Goal: Find contact information: Find contact information

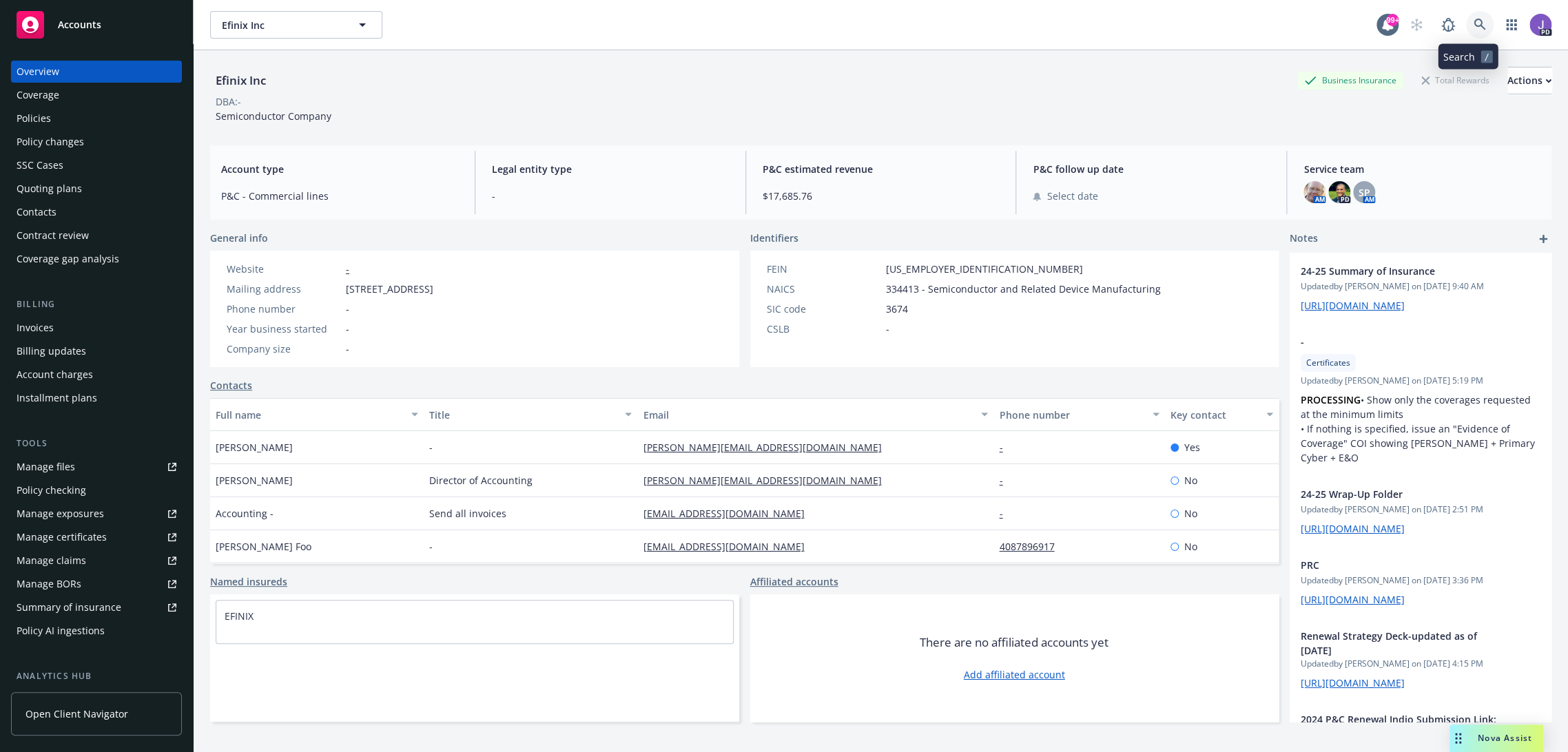
click at [1474, 23] on icon at bounding box center [1479, 24] width 11 height 11
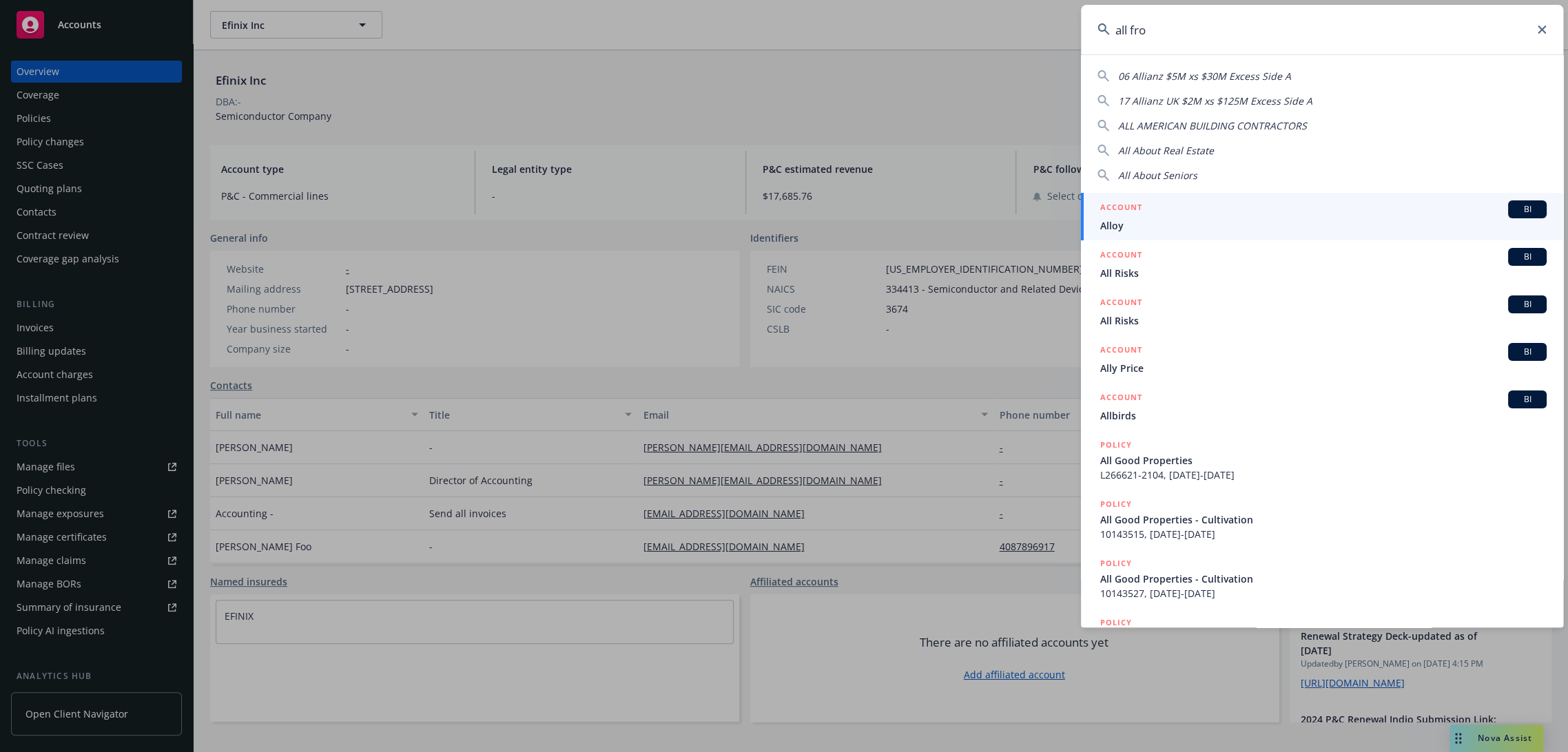
type input "all from"
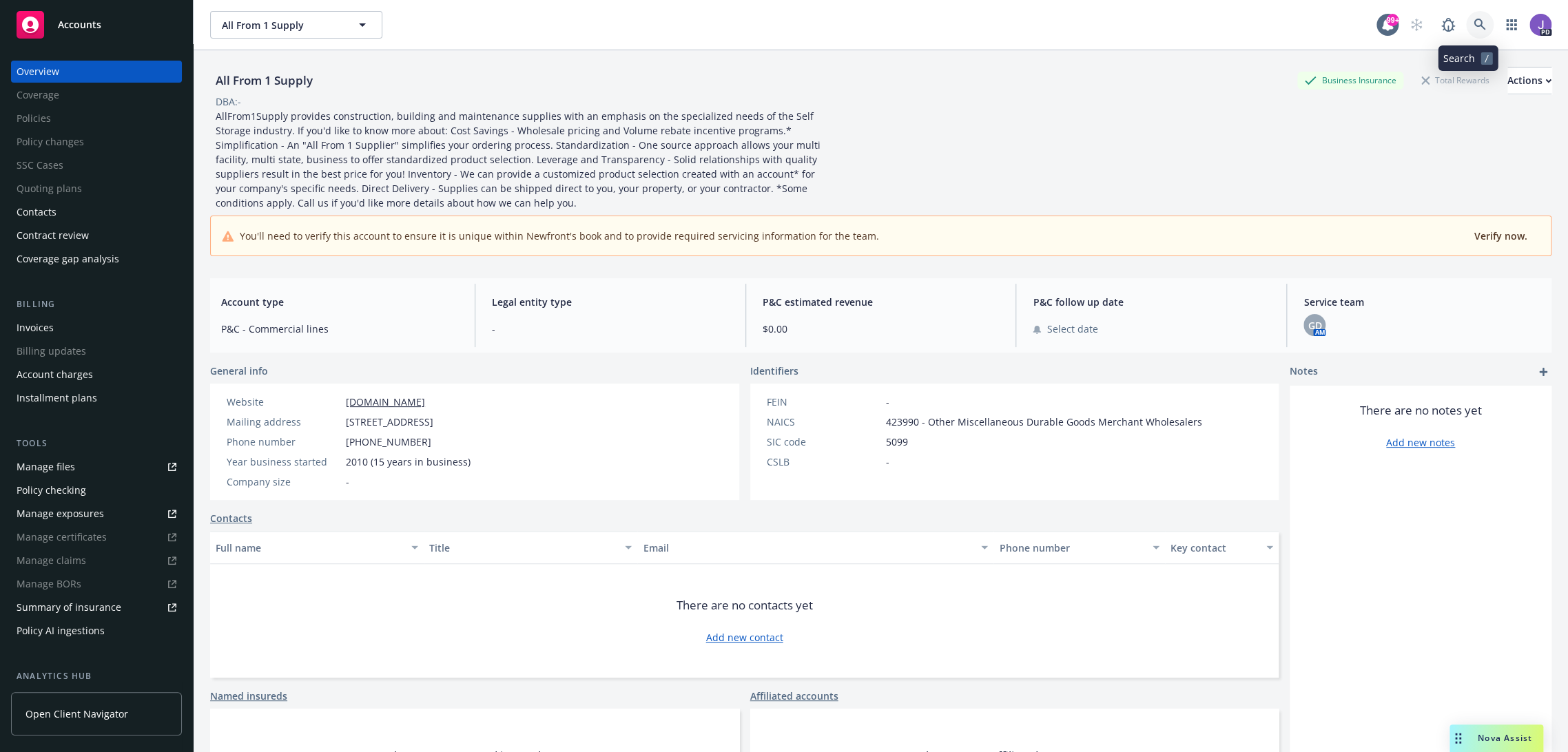
click at [1474, 18] on icon at bounding box center [1480, 24] width 12 height 12
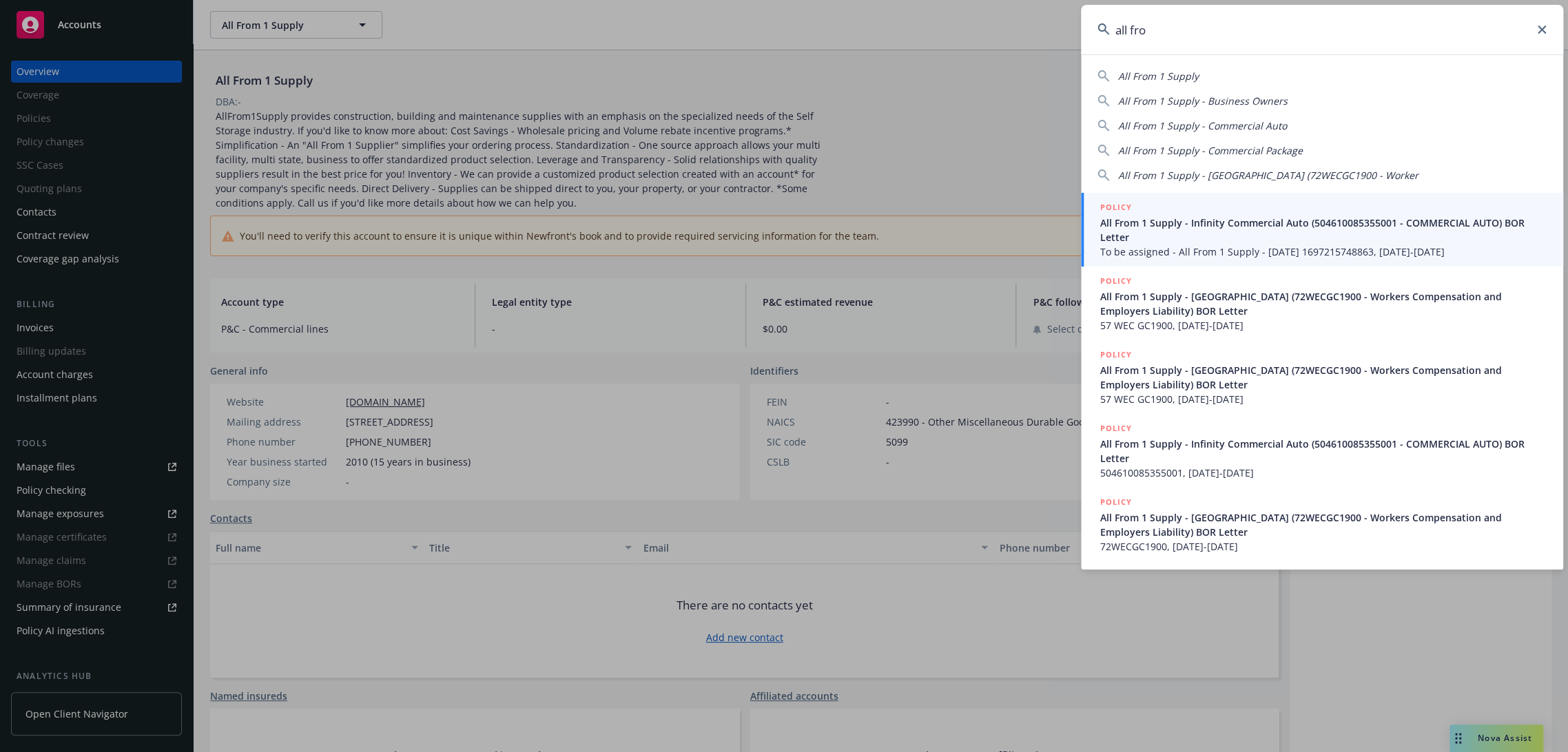
type input "all from"
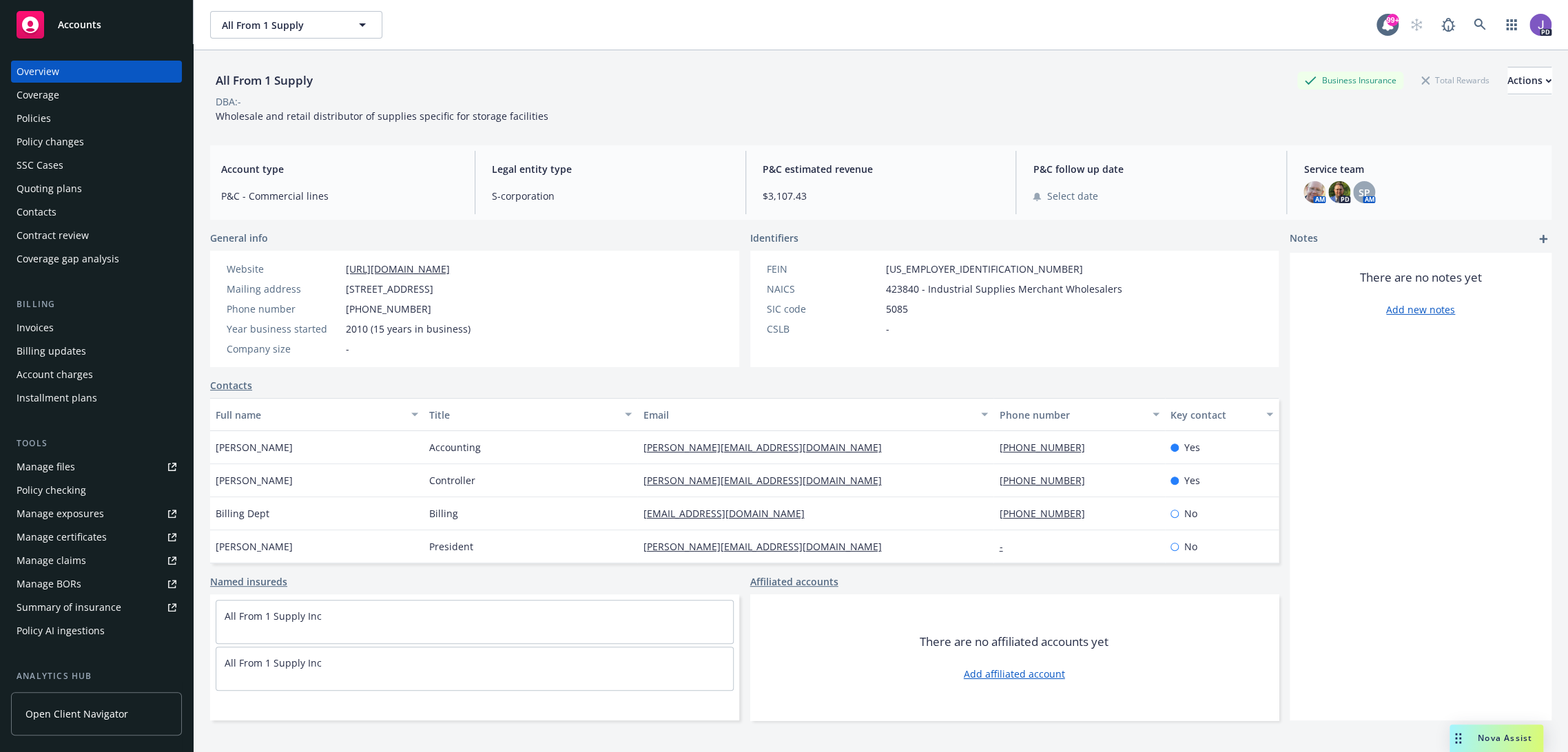
click at [37, 121] on div "Policies" at bounding box center [34, 118] width 34 height 22
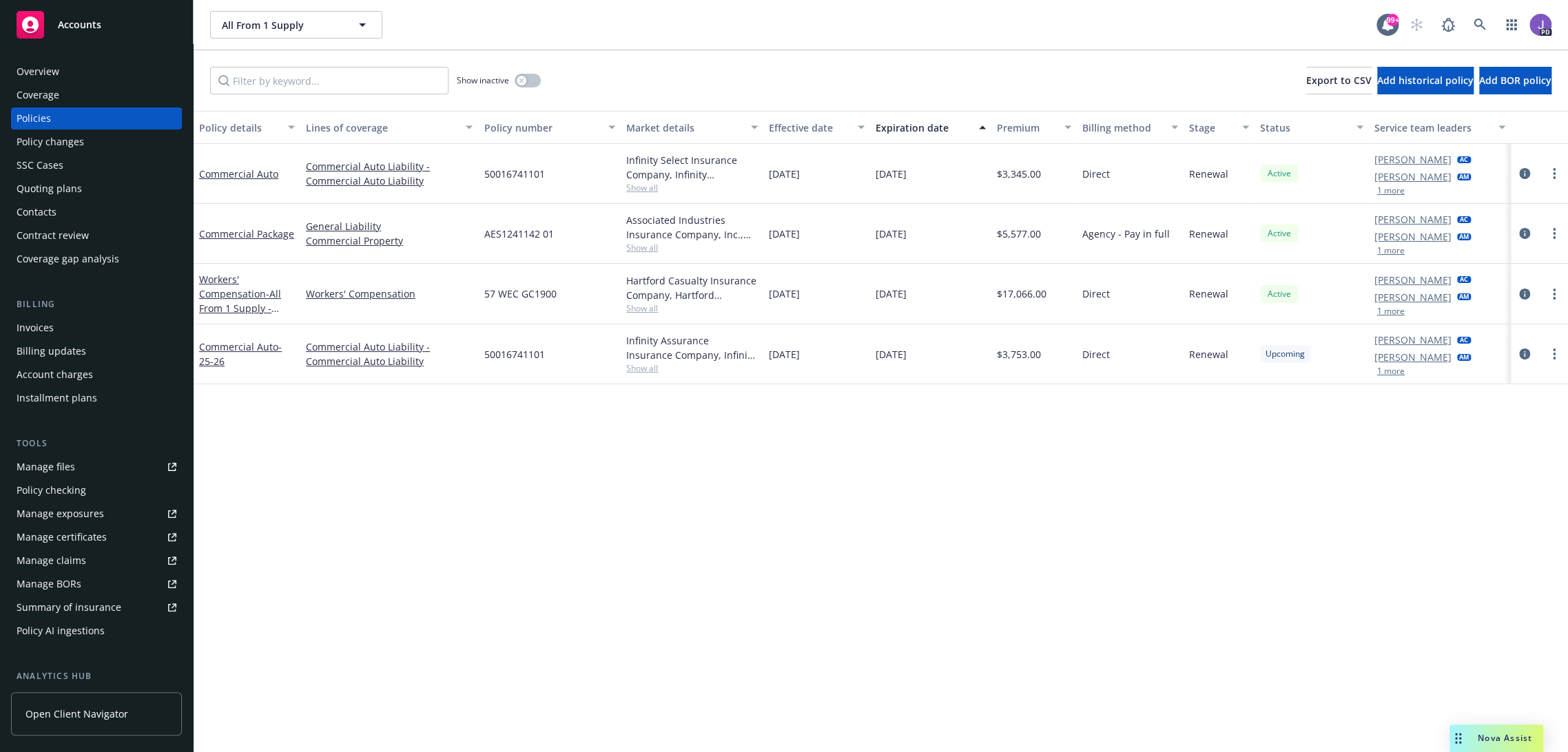
click at [67, 73] on div "Overview" at bounding box center [96, 71] width 160 height 22
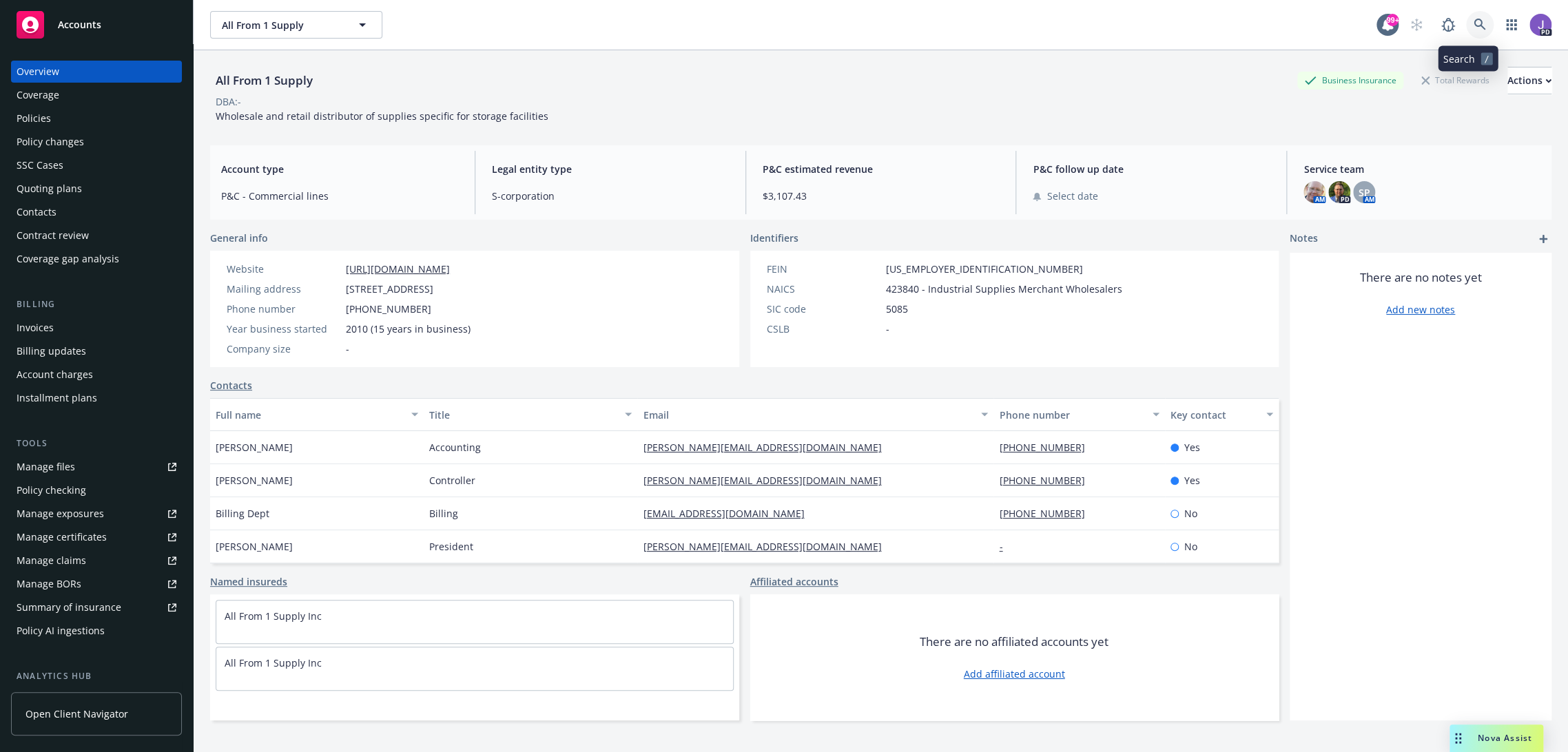
click at [1474, 22] on icon at bounding box center [1480, 24] width 12 height 12
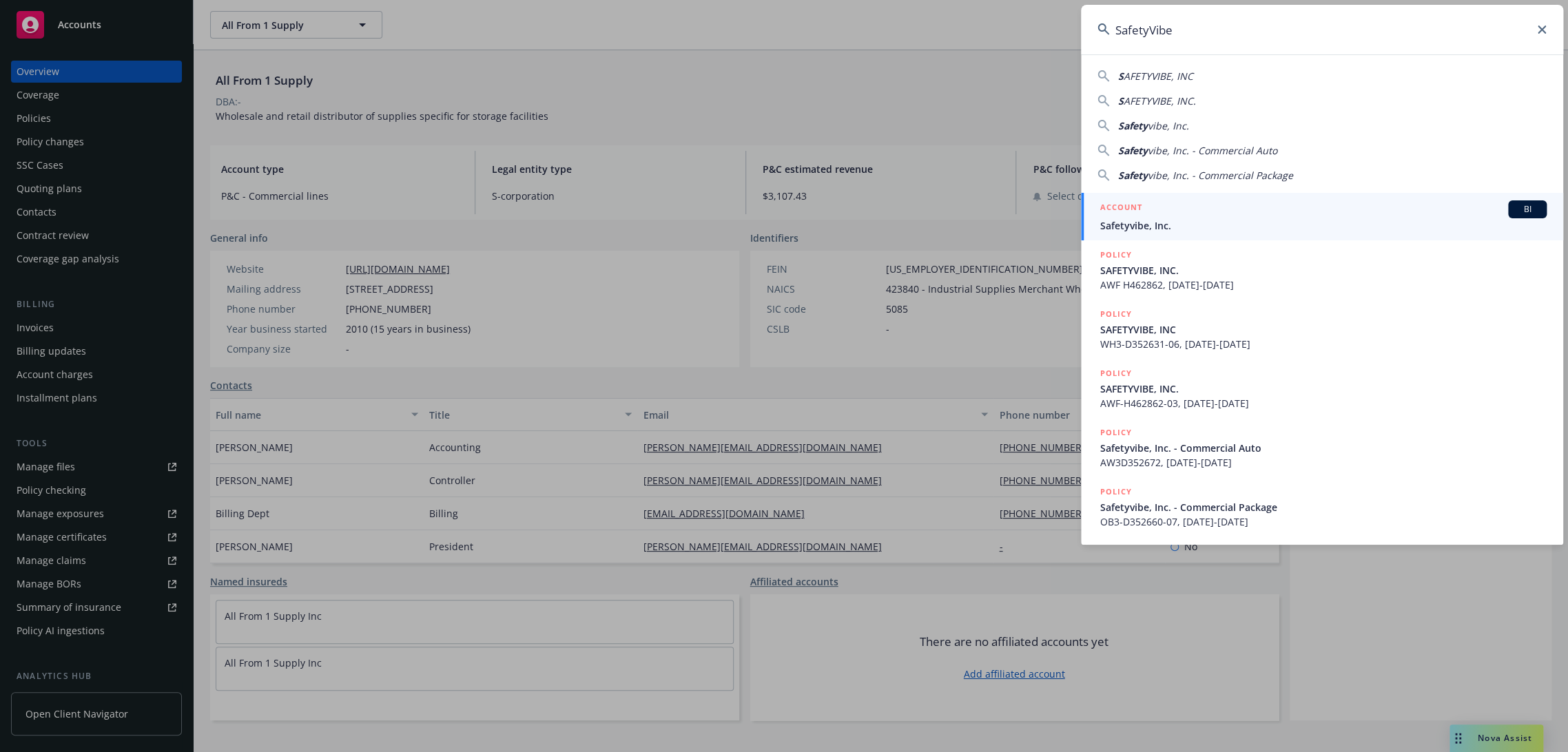
type input "SafetyVibe"
click at [1213, 208] on div "ACCOUNT BI" at bounding box center [1324, 209] width 447 height 18
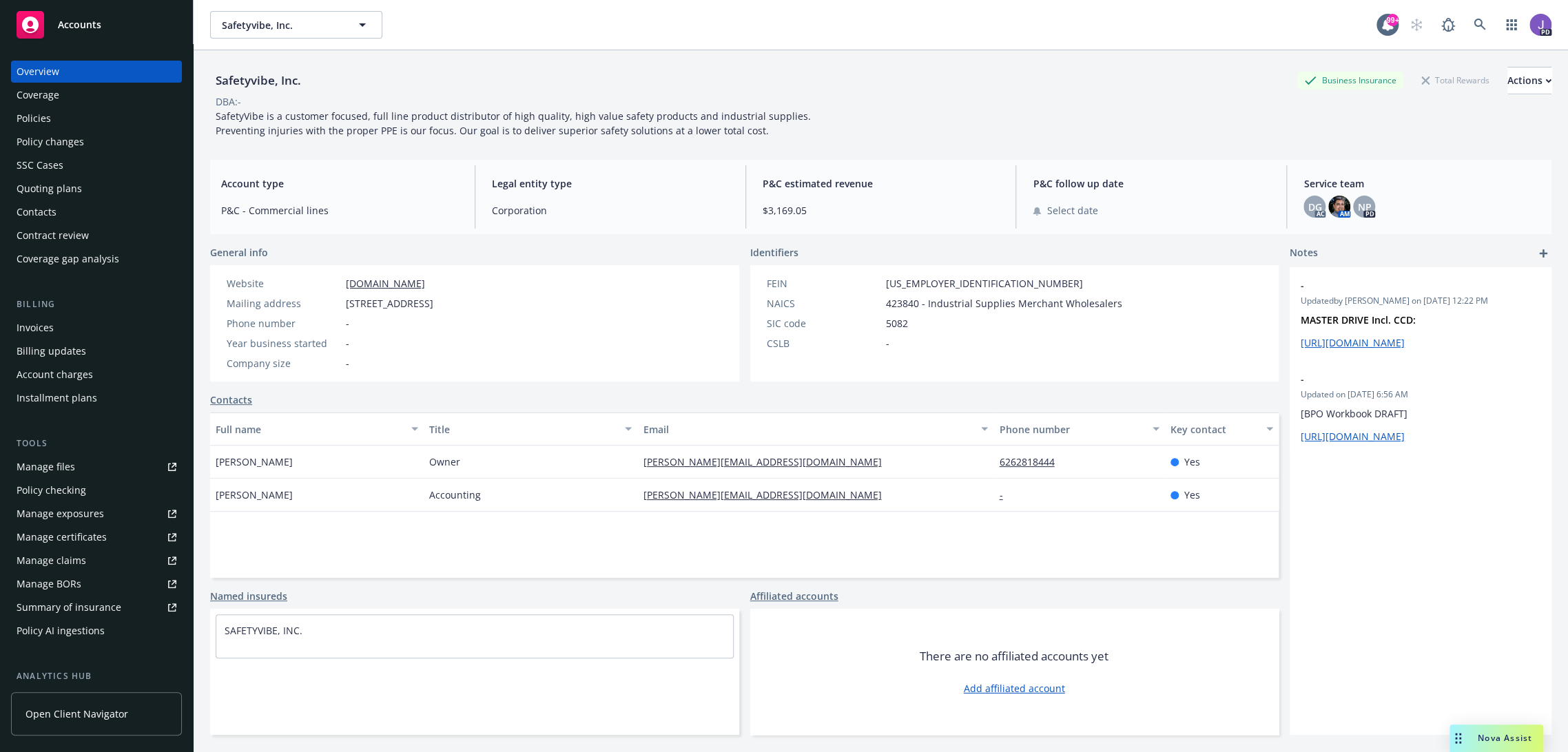
click at [47, 114] on div "Policies" at bounding box center [34, 118] width 34 height 22
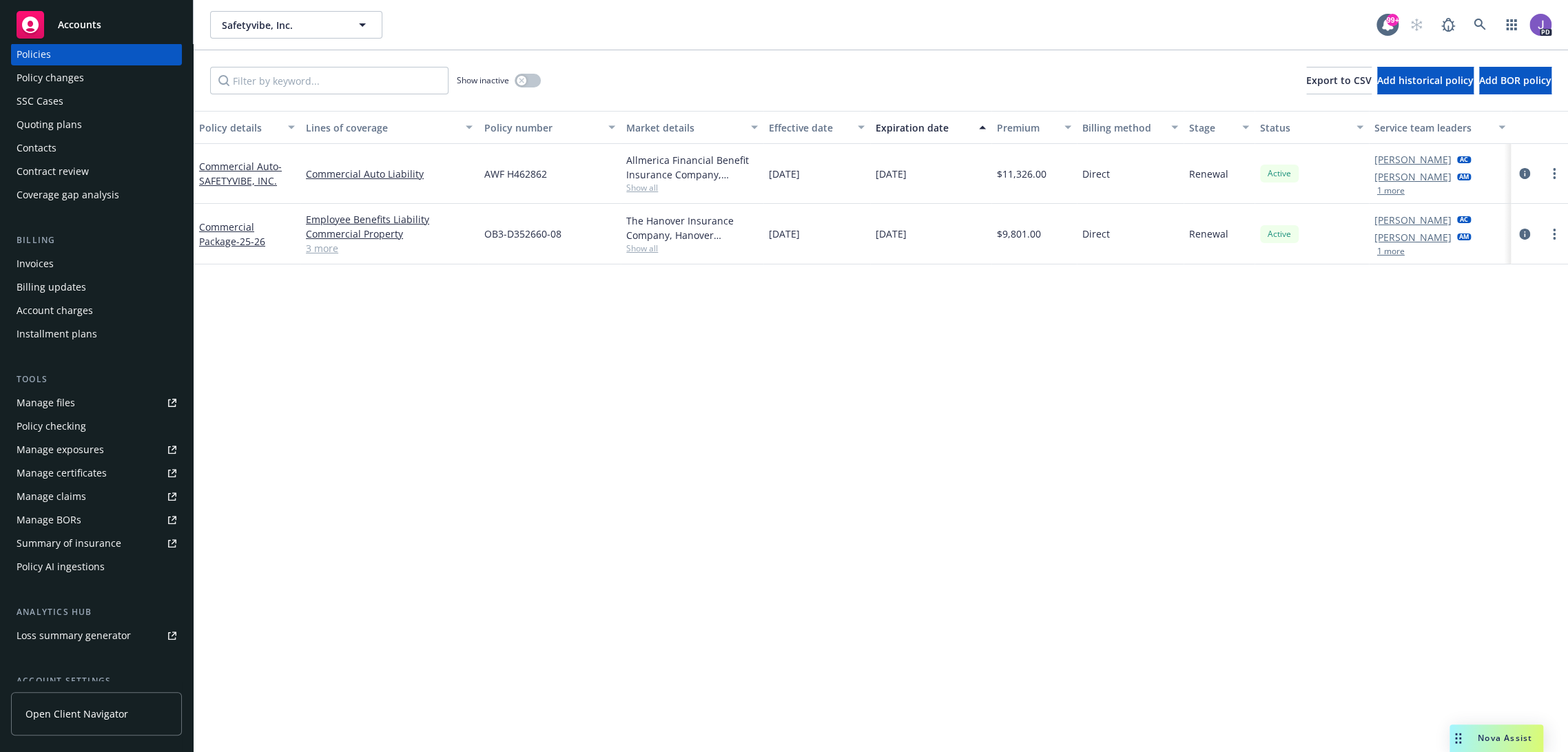
scroll to position [153, 0]
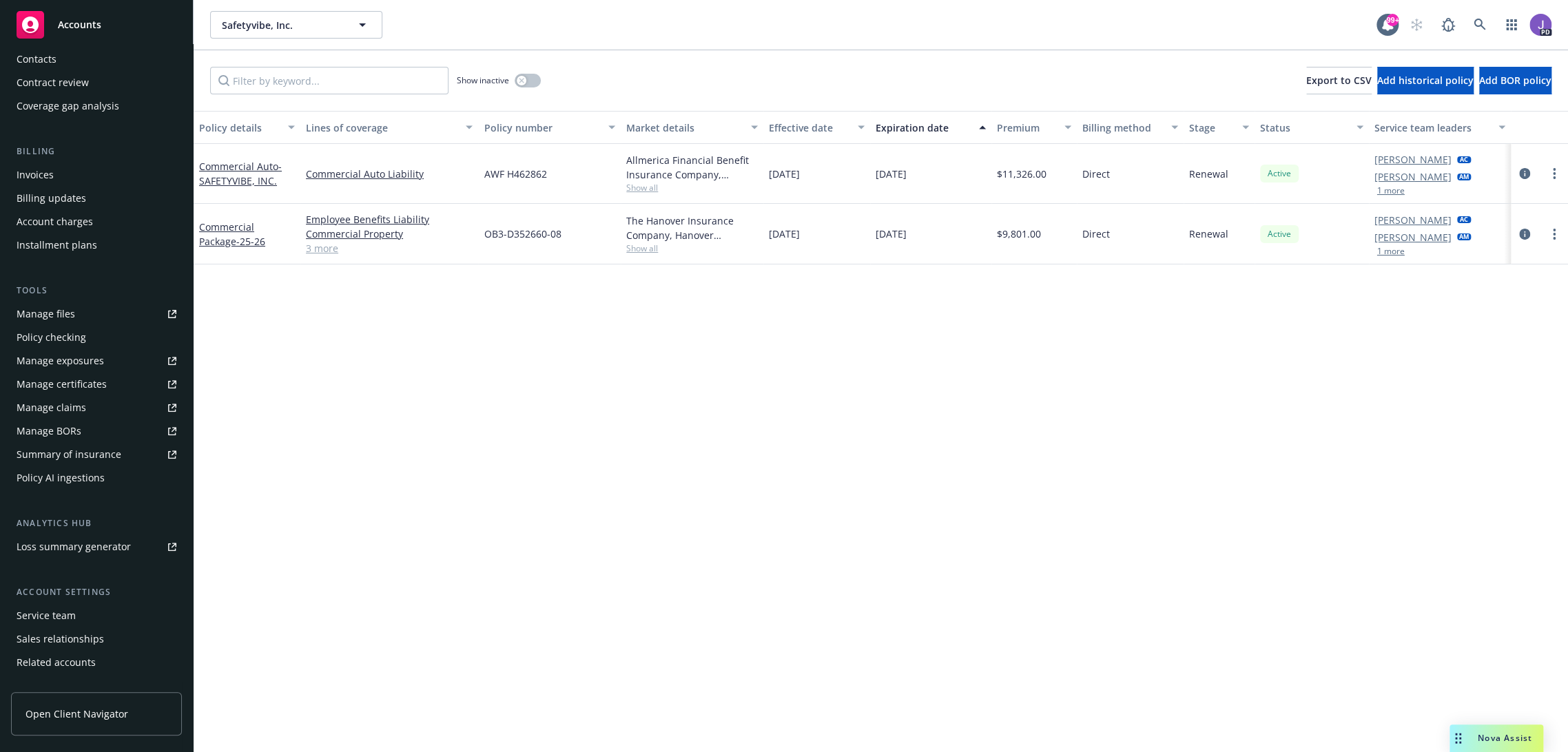
click at [63, 609] on div "Service team" at bounding box center [47, 615] width 60 height 22
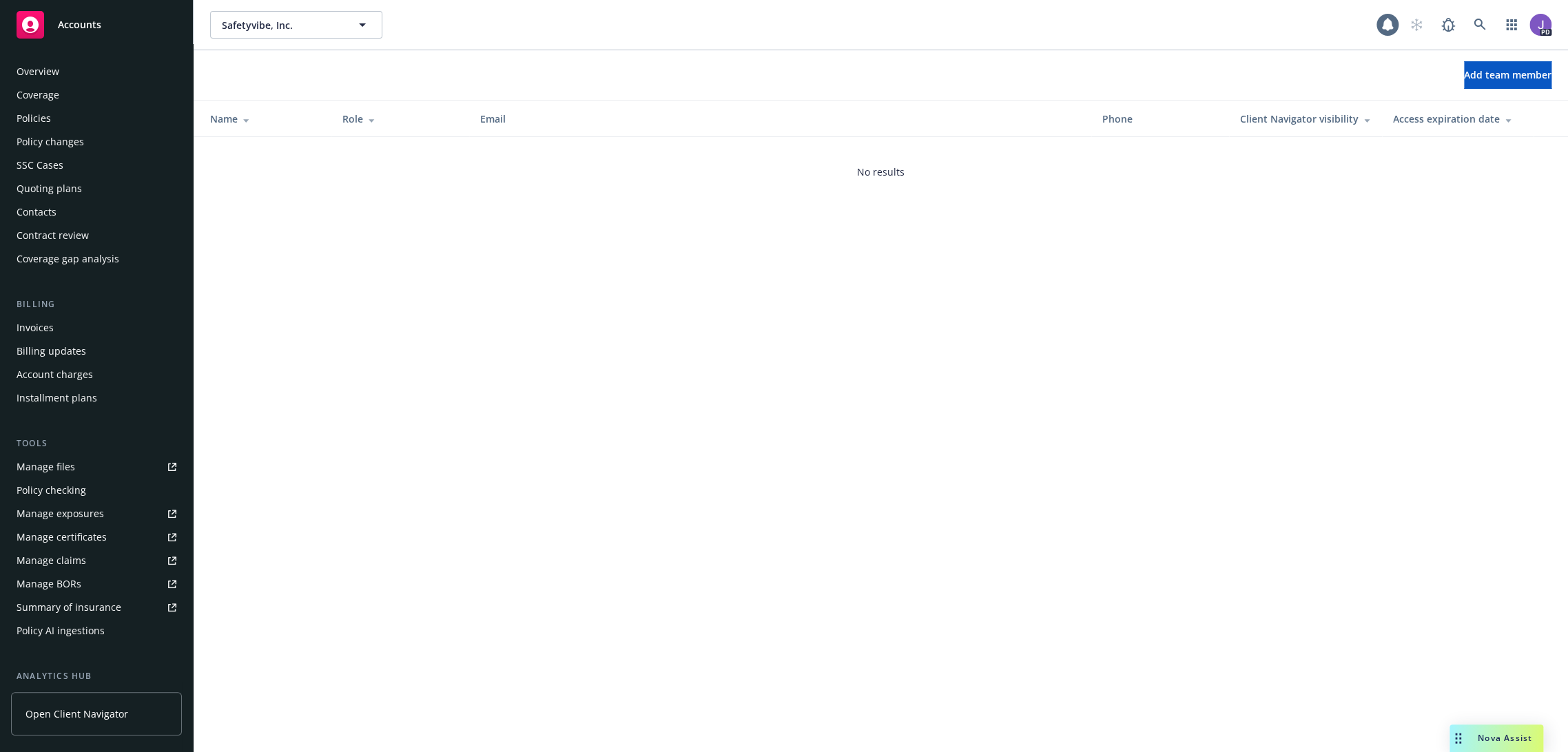
scroll to position [192, 0]
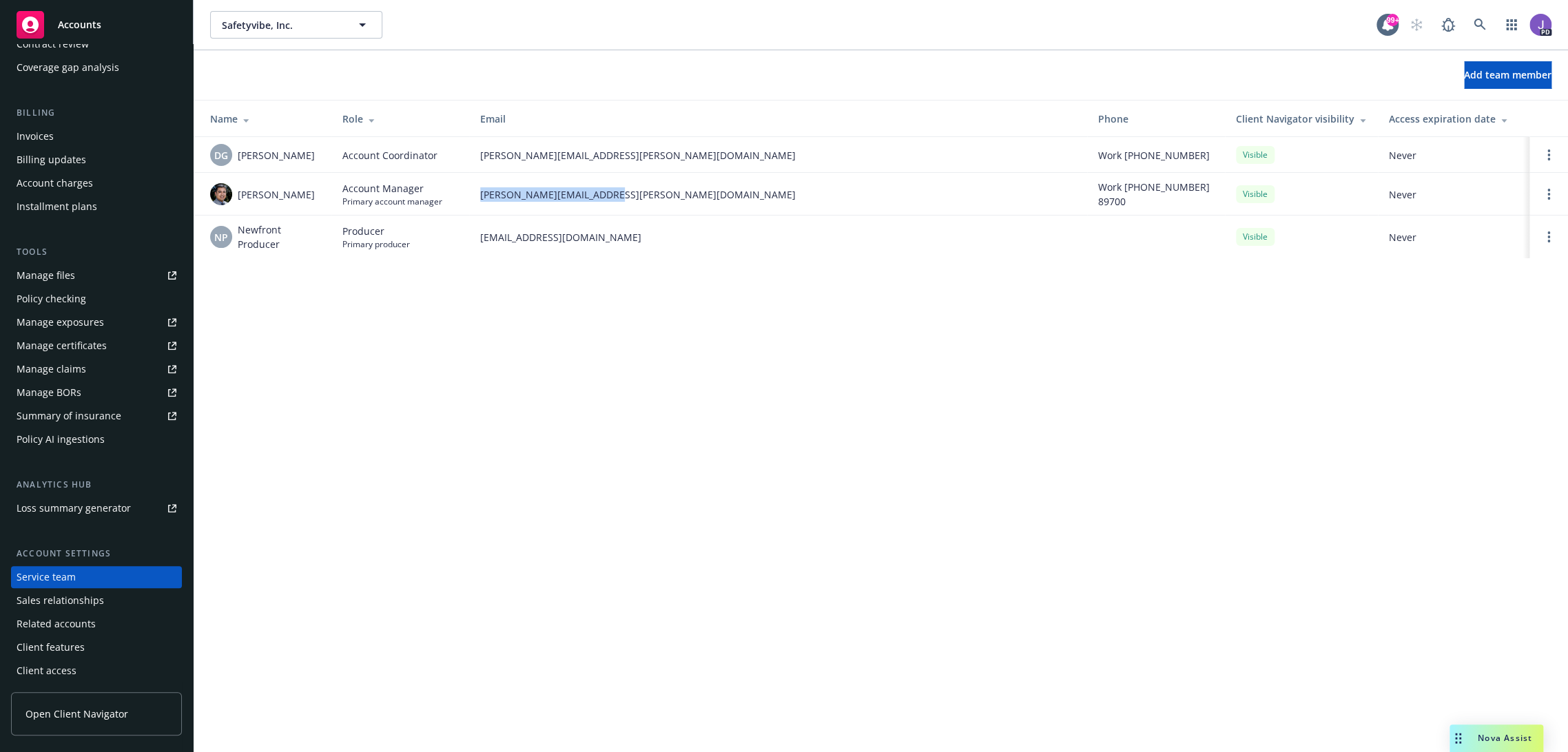
drag, startPoint x: 632, startPoint y: 196, endPoint x: 481, endPoint y: 201, distance: 151.1
click at [481, 201] on span "[PERSON_NAME][EMAIL_ADDRESS][PERSON_NAME][DOMAIN_NAME]" at bounding box center [778, 194] width 596 height 15
copy span "[PERSON_NAME][EMAIL_ADDRESS][PERSON_NAME][DOMAIN_NAME]"
